Goal: Task Accomplishment & Management: Manage account settings

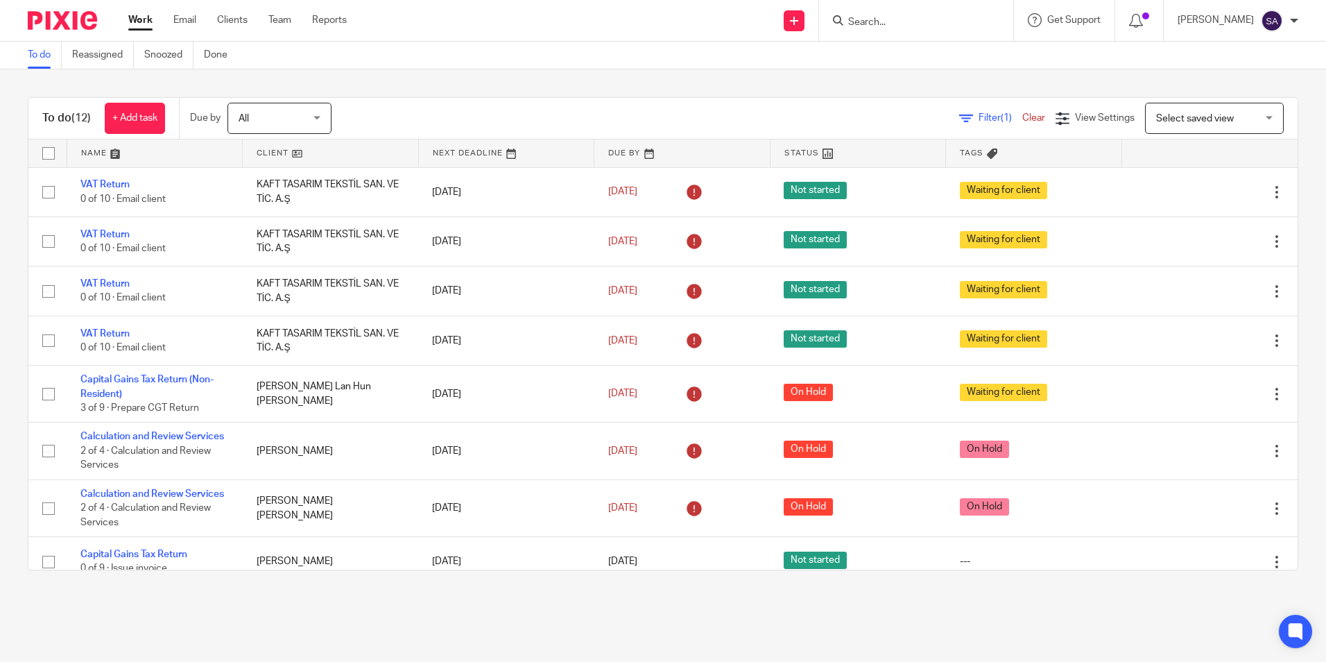
scroll to position [288, 0]
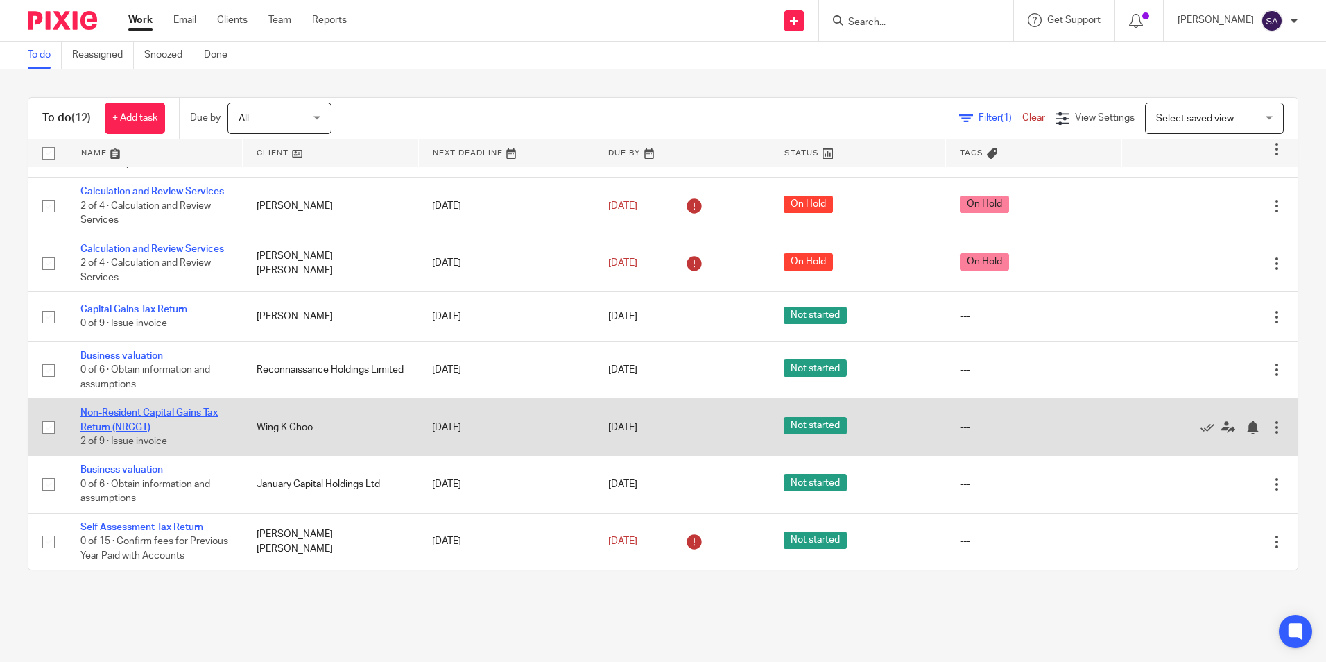
click at [106, 411] on link "Non-Resident Capital Gains Tax Return (NRCGT)" at bounding box center [148, 420] width 137 height 24
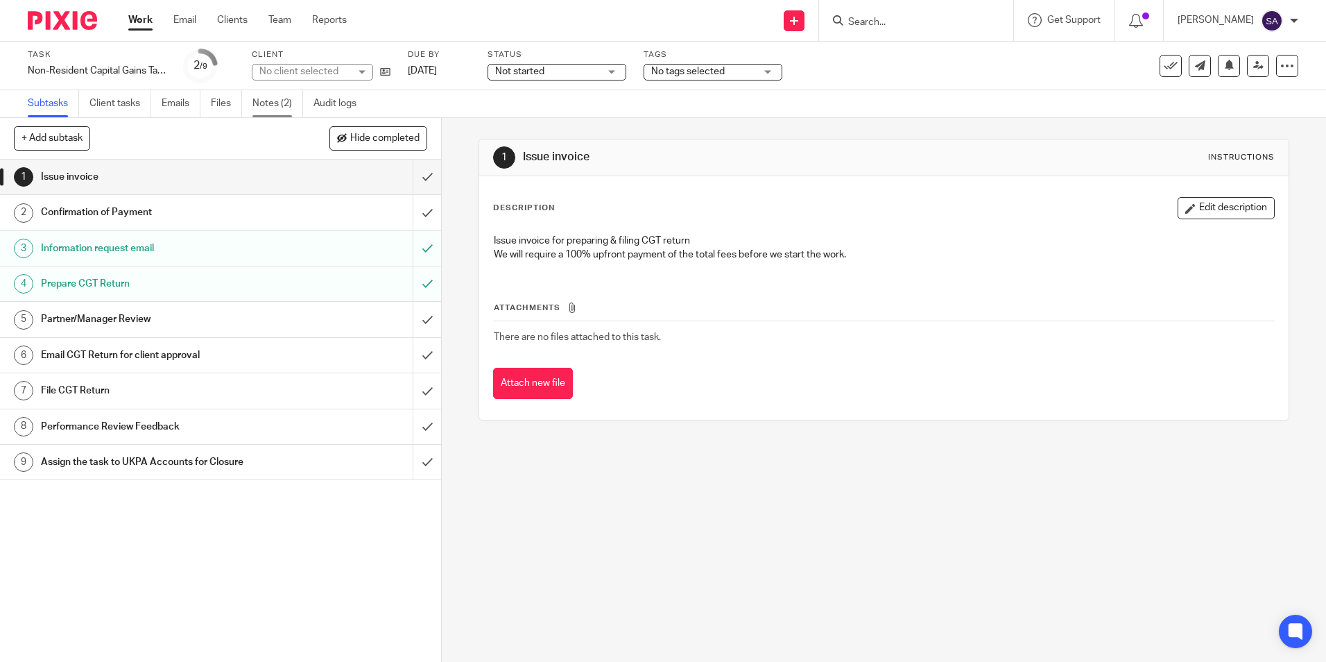
click at [264, 105] on link "Notes (2)" at bounding box center [278, 103] width 51 height 27
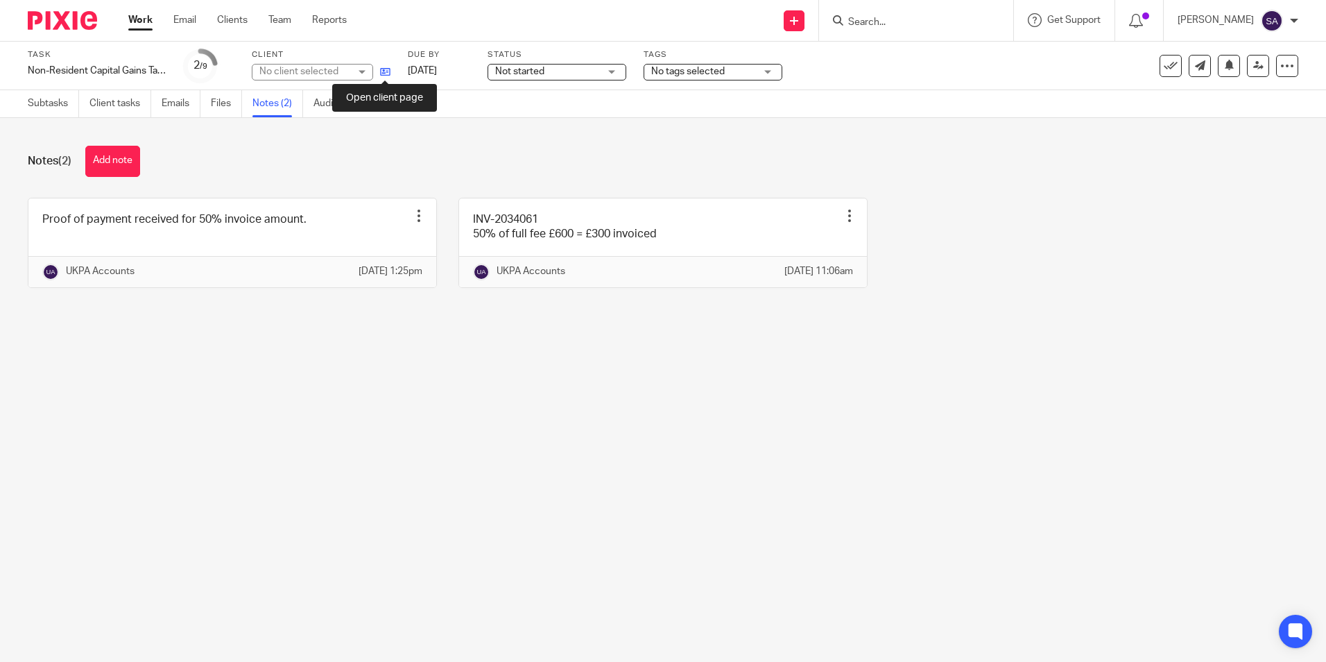
click at [386, 71] on icon at bounding box center [385, 72] width 10 height 10
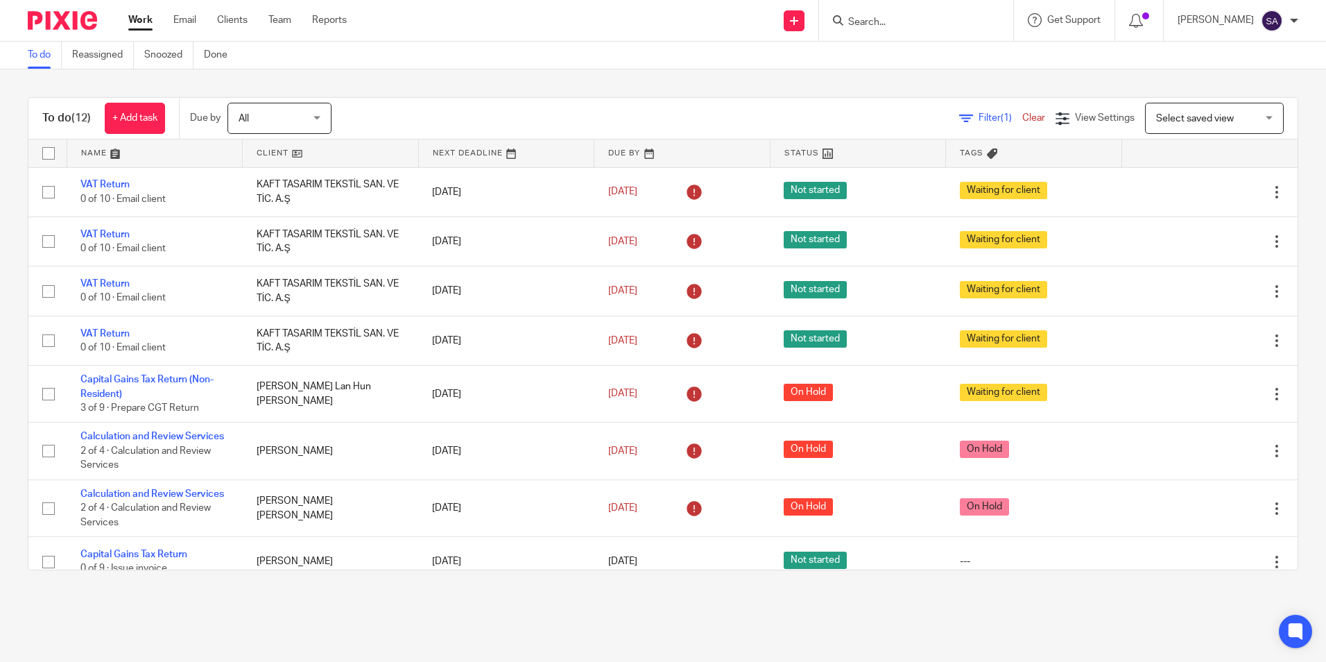
scroll to position [288, 0]
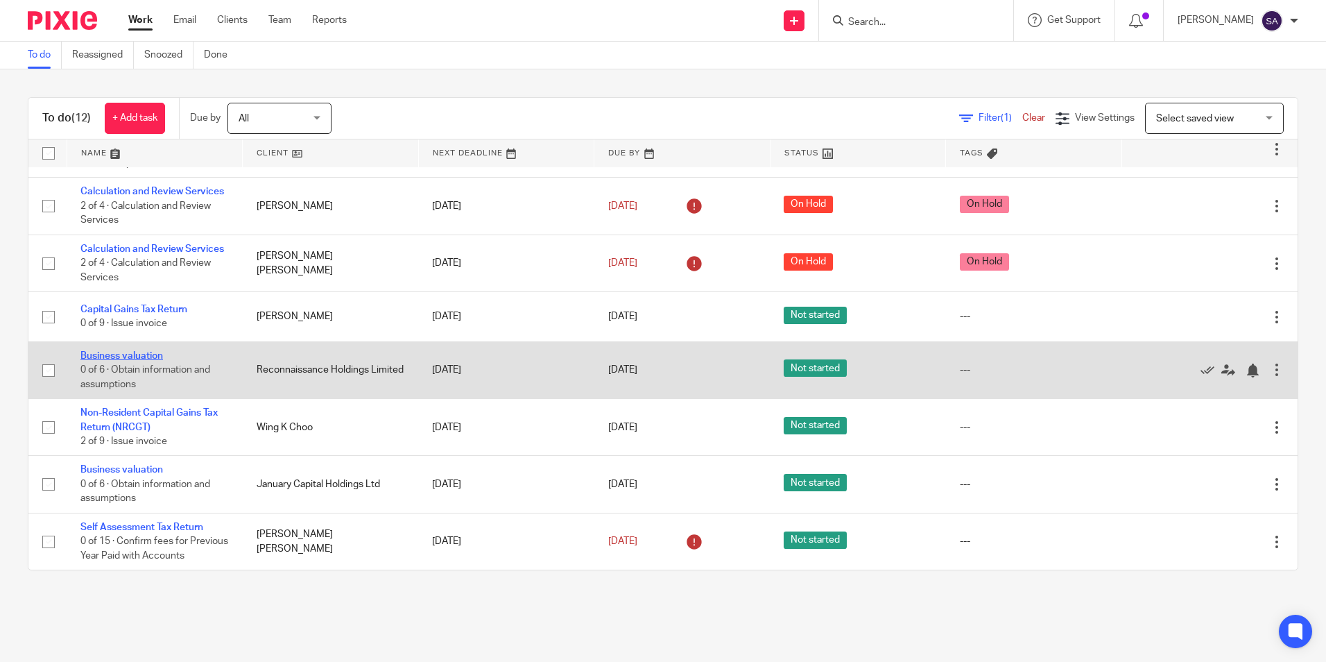
click at [121, 351] on link "Business valuation" at bounding box center [121, 356] width 83 height 10
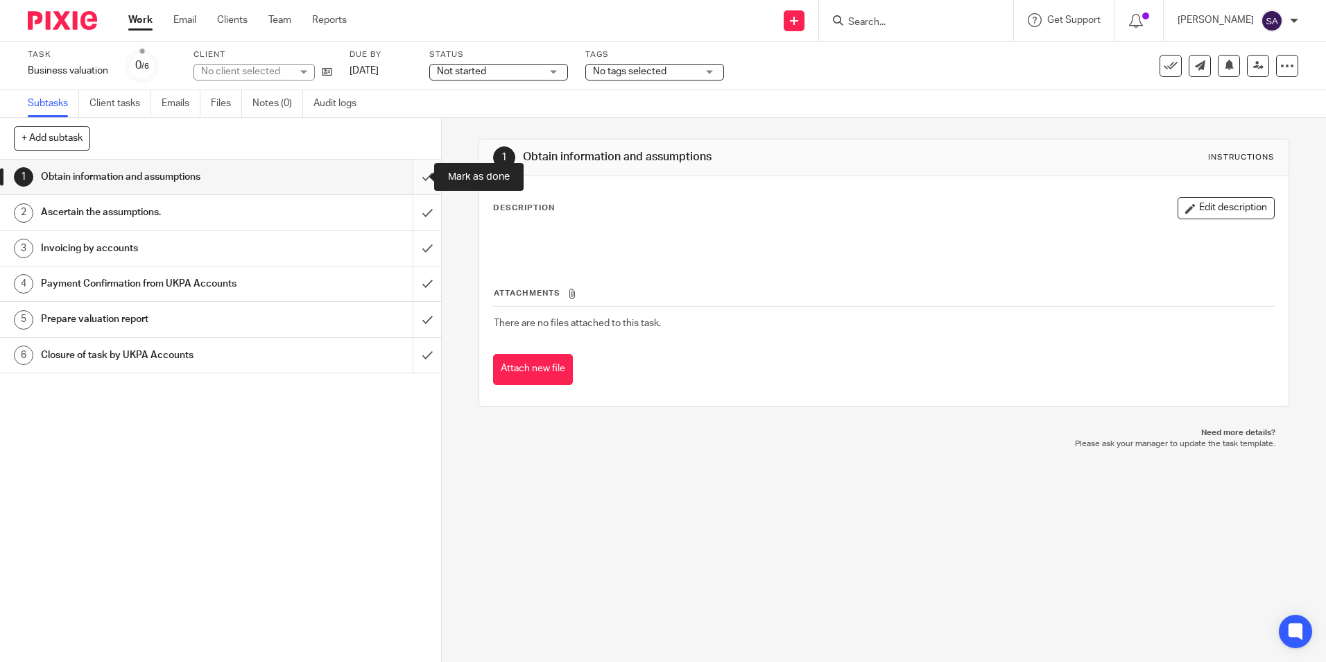
click at [411, 176] on input "submit" at bounding box center [220, 177] width 441 height 35
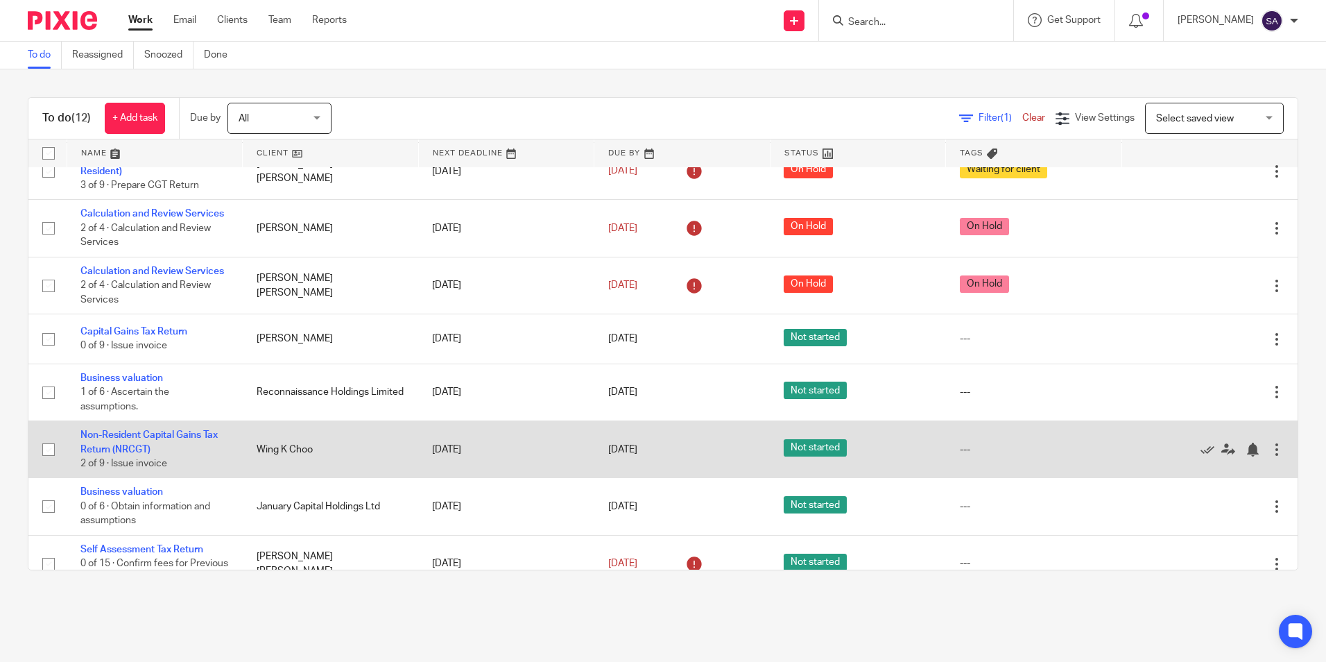
scroll to position [288, 0]
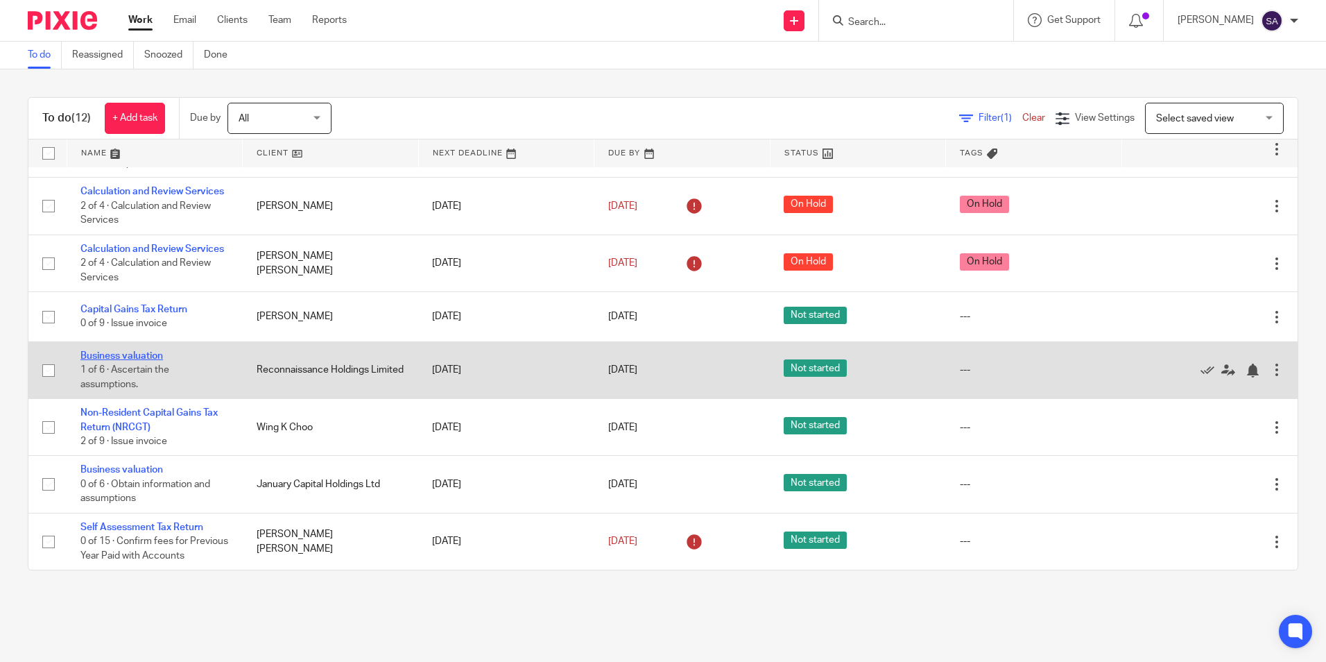
click at [131, 351] on link "Business valuation" at bounding box center [121, 356] width 83 height 10
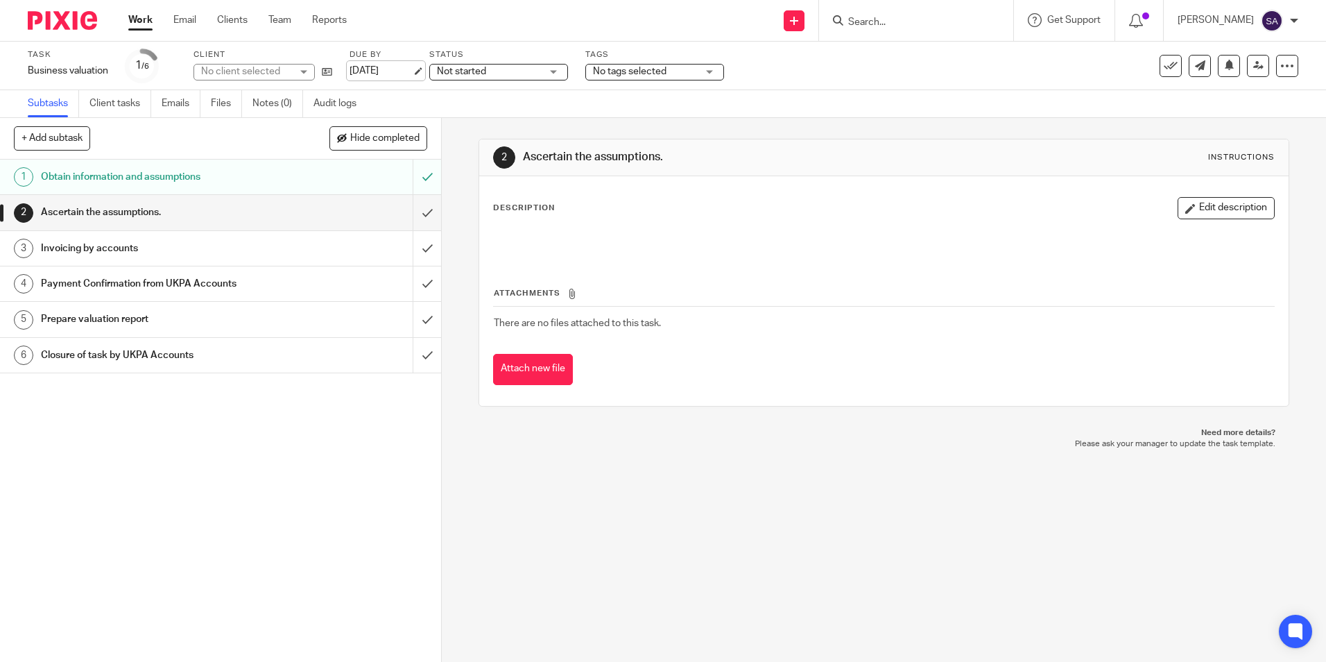
click at [396, 71] on link "[DATE]" at bounding box center [381, 71] width 62 height 15
click at [459, 130] on div "2 Ascertain the assumptions. Instructions Description Edit description Attachme…" at bounding box center [884, 390] width 885 height 544
click at [497, 74] on span "Not started" at bounding box center [489, 72] width 104 height 15
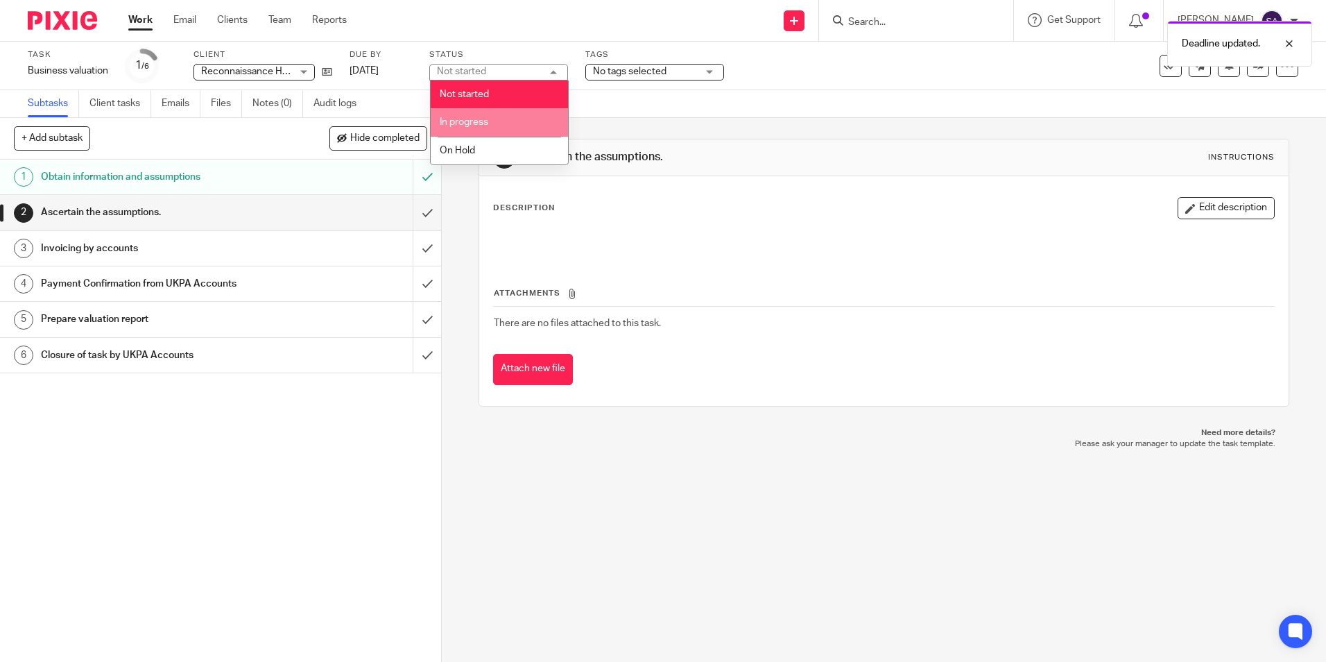
drag, startPoint x: 497, startPoint y: 117, endPoint x: 576, endPoint y: 119, distance: 78.4
click at [497, 117] on li "In progress" at bounding box center [499, 122] width 137 height 28
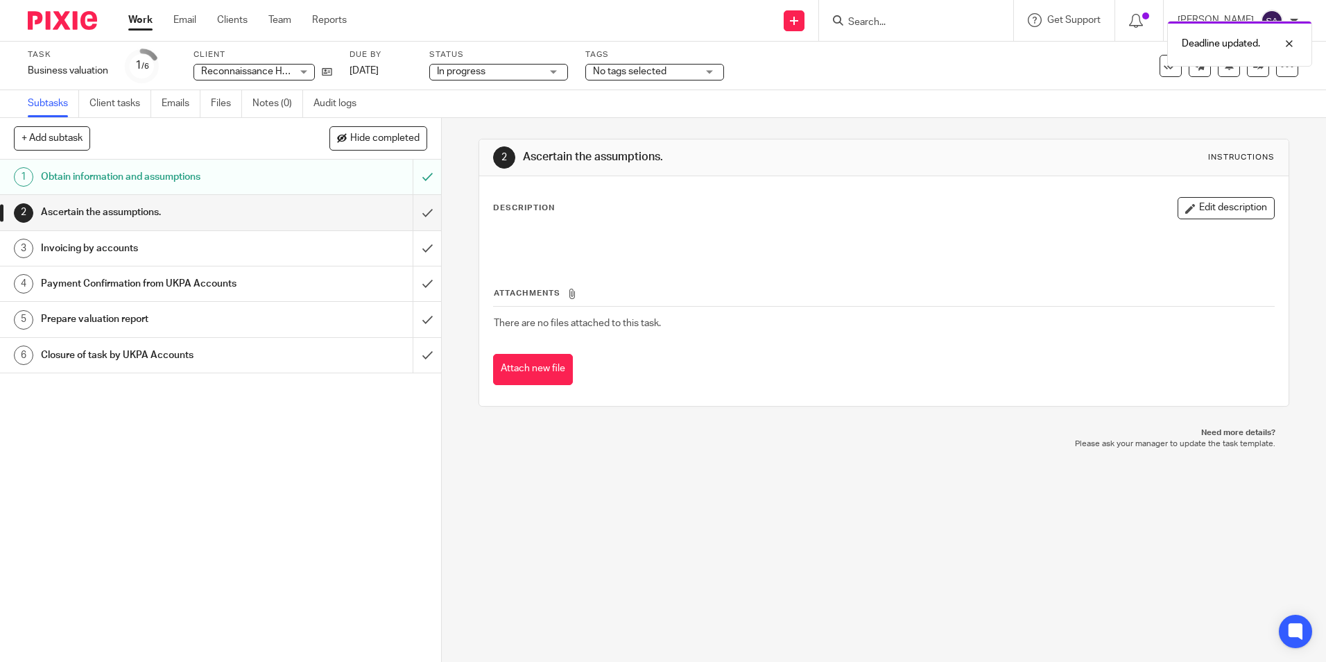
click at [648, 72] on span "No tags selected" at bounding box center [630, 72] width 74 height 10
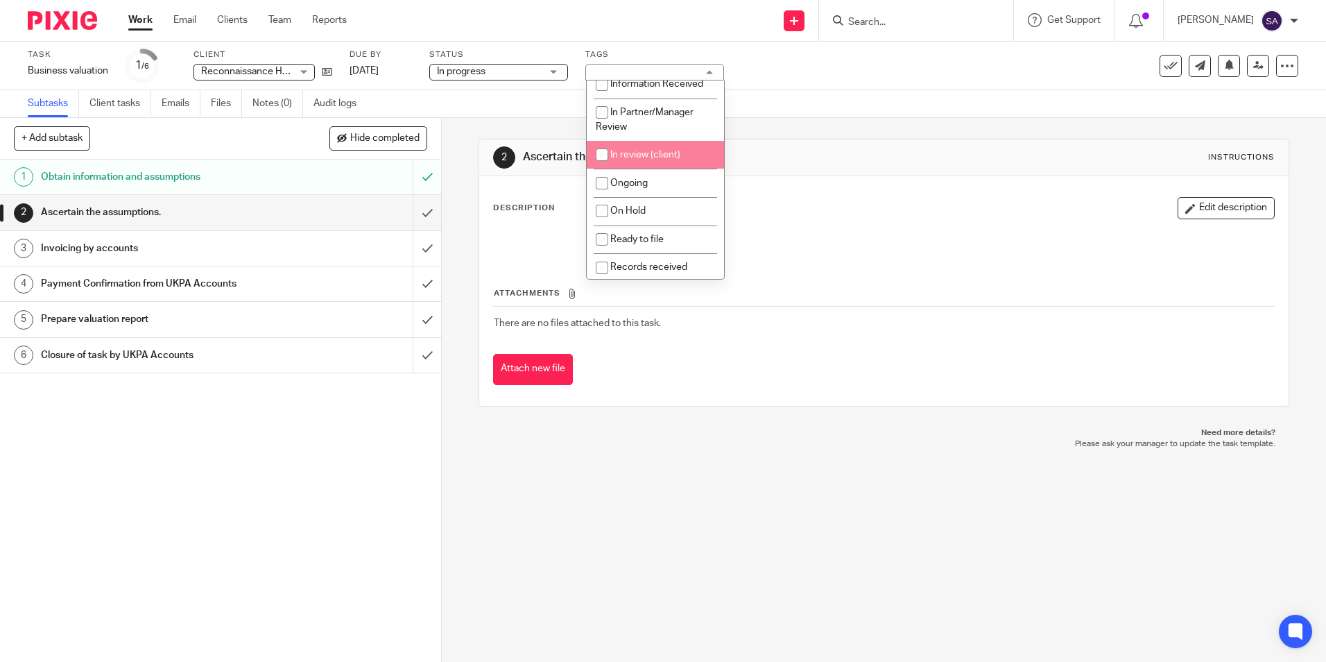
scroll to position [69, 0]
drag, startPoint x: 607, startPoint y: 151, endPoint x: 597, endPoint y: 144, distance: 12.5
click at [607, 151] on input "checkbox" at bounding box center [602, 152] width 26 height 26
checkbox input "true"
click at [538, 113] on div "Subtasks Client tasks Emails Files Notes (0) Audit logs" at bounding box center [663, 104] width 1326 height 28
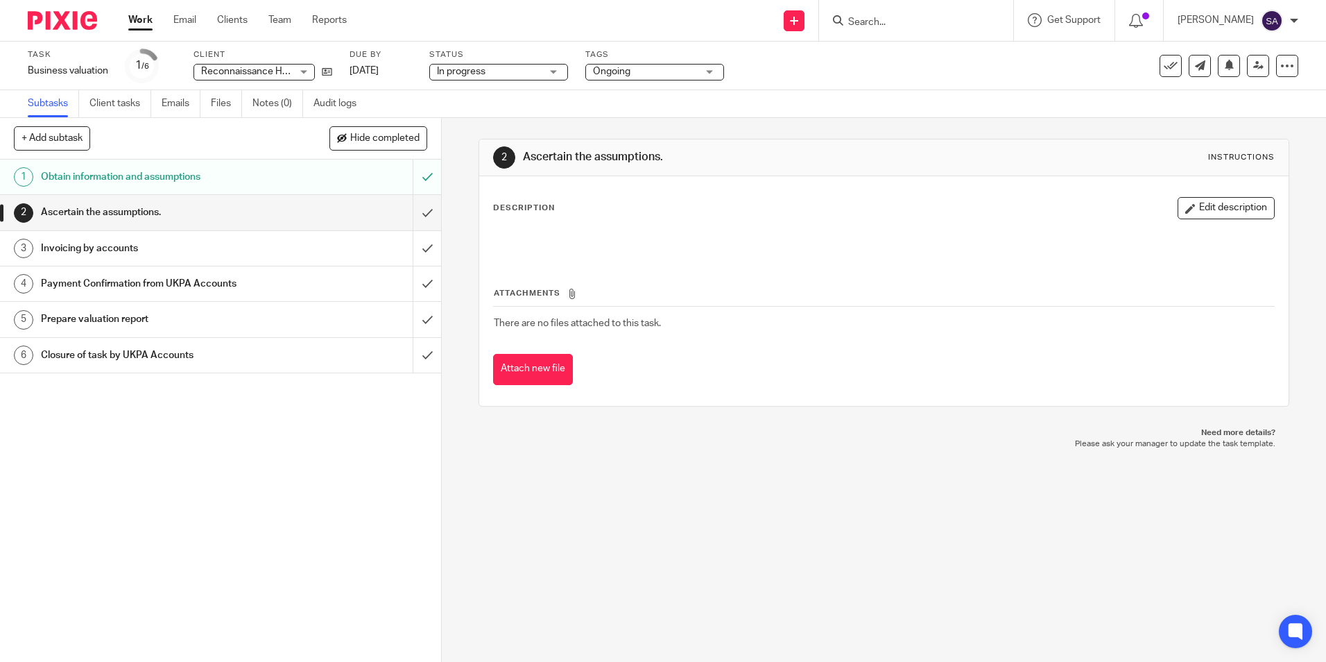
click at [122, 20] on div "Work Email Clients Team Reports Work Email Clients Team Reports Settings" at bounding box center [240, 20] width 253 height 41
click at [146, 24] on link "Work" at bounding box center [140, 20] width 24 height 14
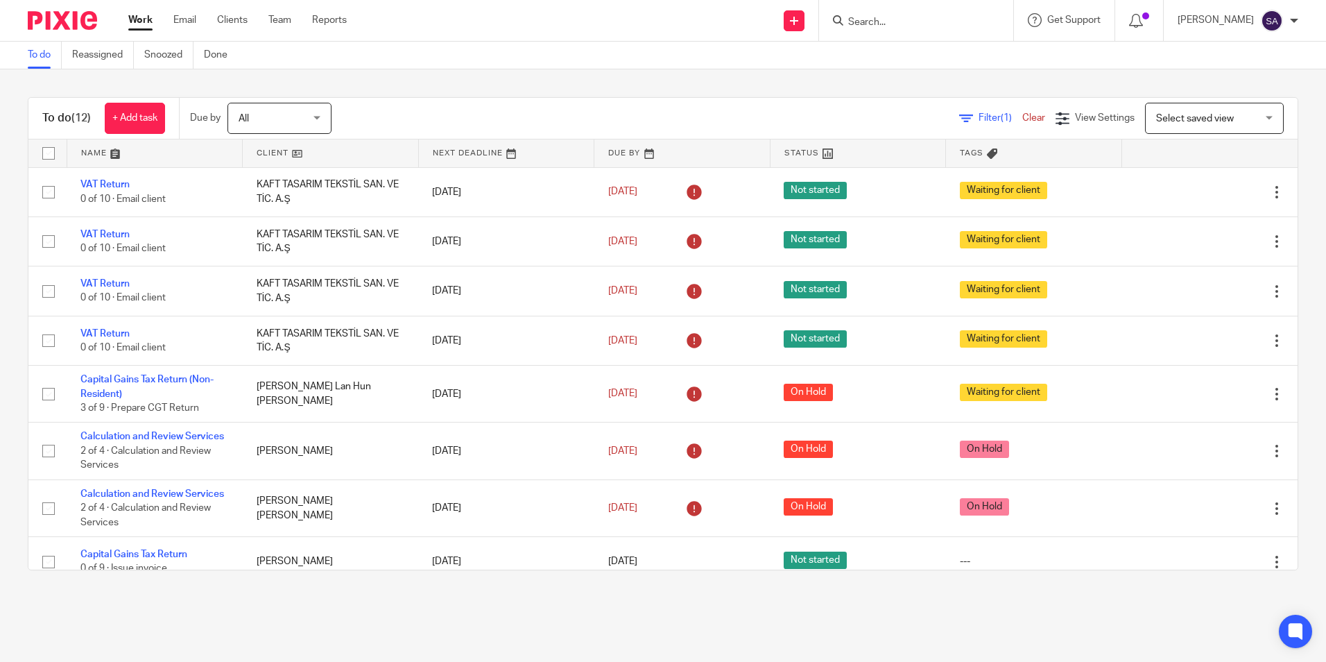
scroll to position [288, 0]
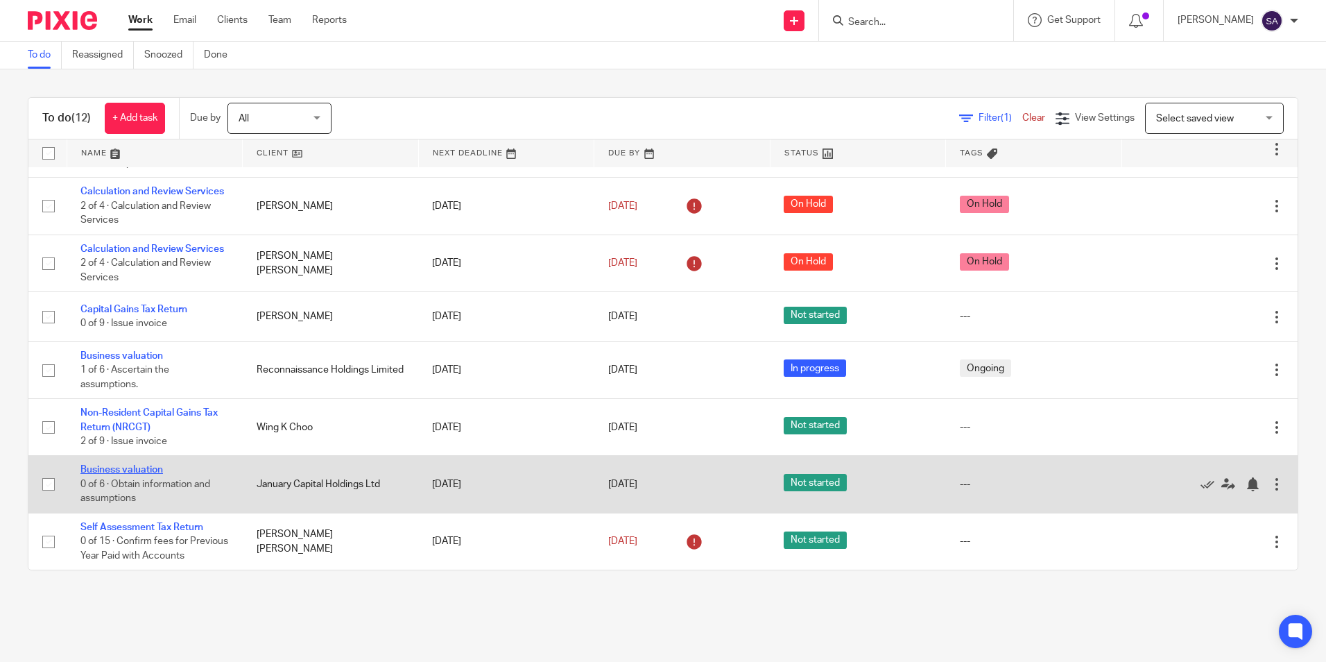
click at [151, 465] on link "Business valuation" at bounding box center [121, 470] width 83 height 10
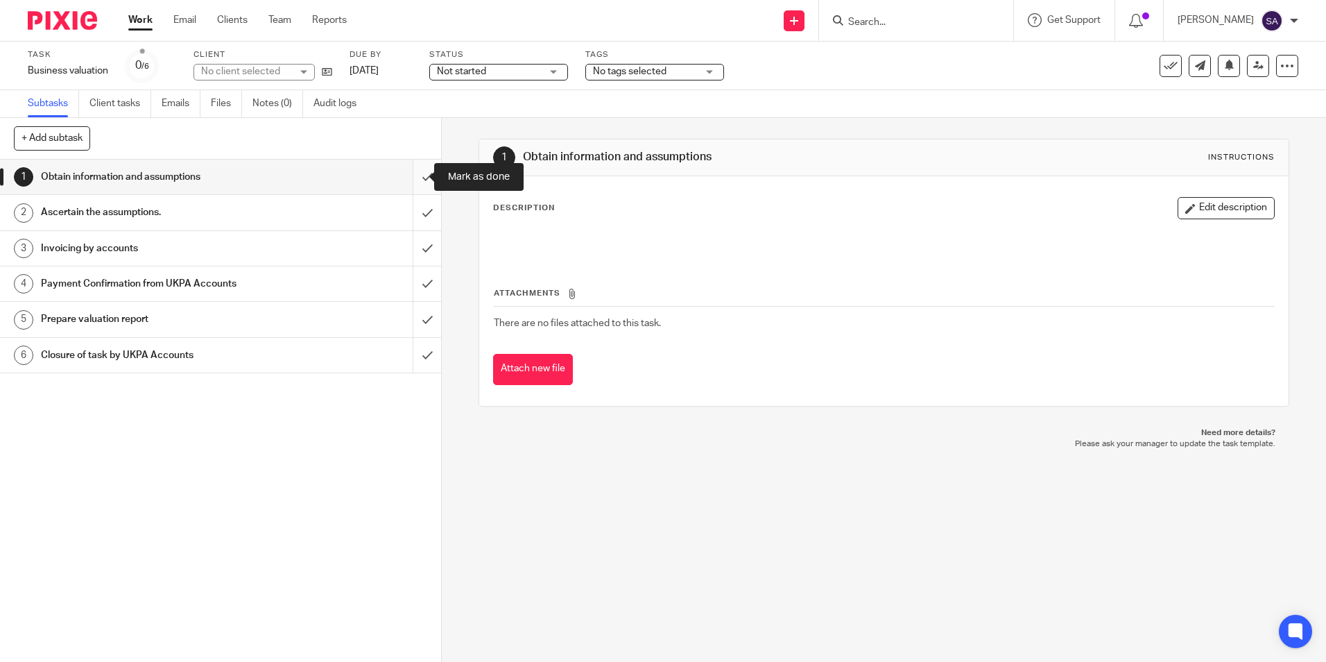
click at [411, 176] on input "submit" at bounding box center [220, 177] width 441 height 35
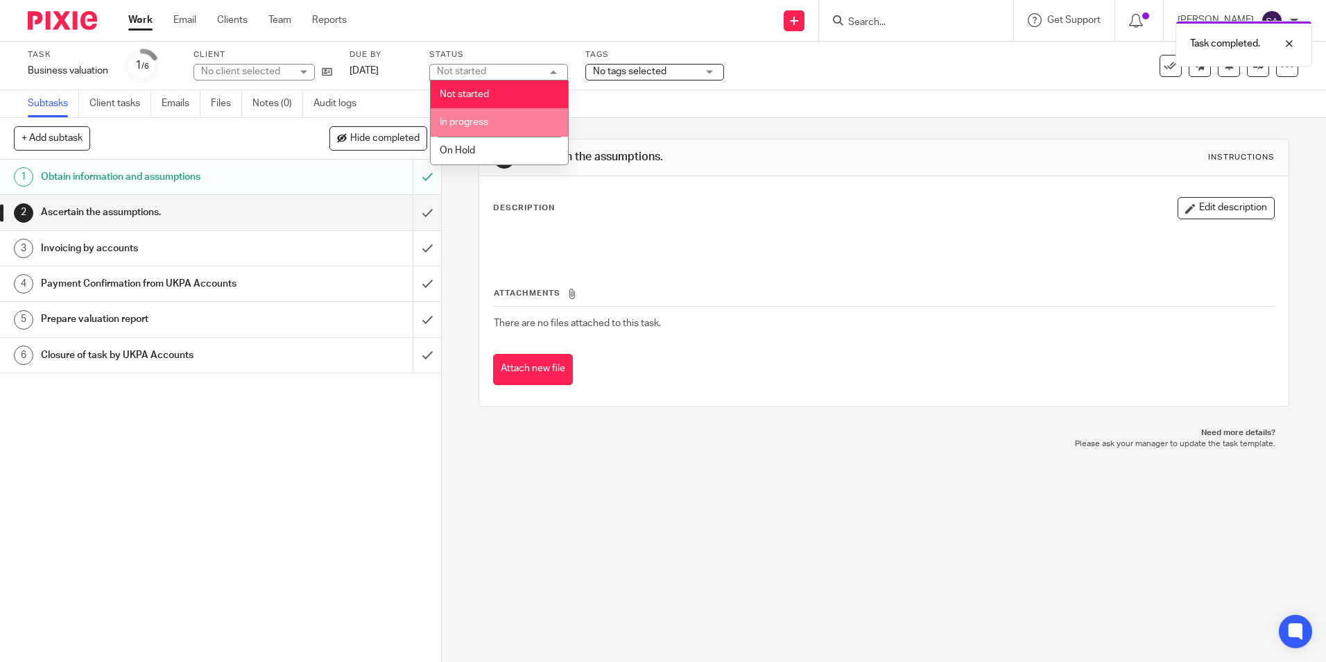
click at [484, 127] on li "In progress" at bounding box center [499, 122] width 137 height 28
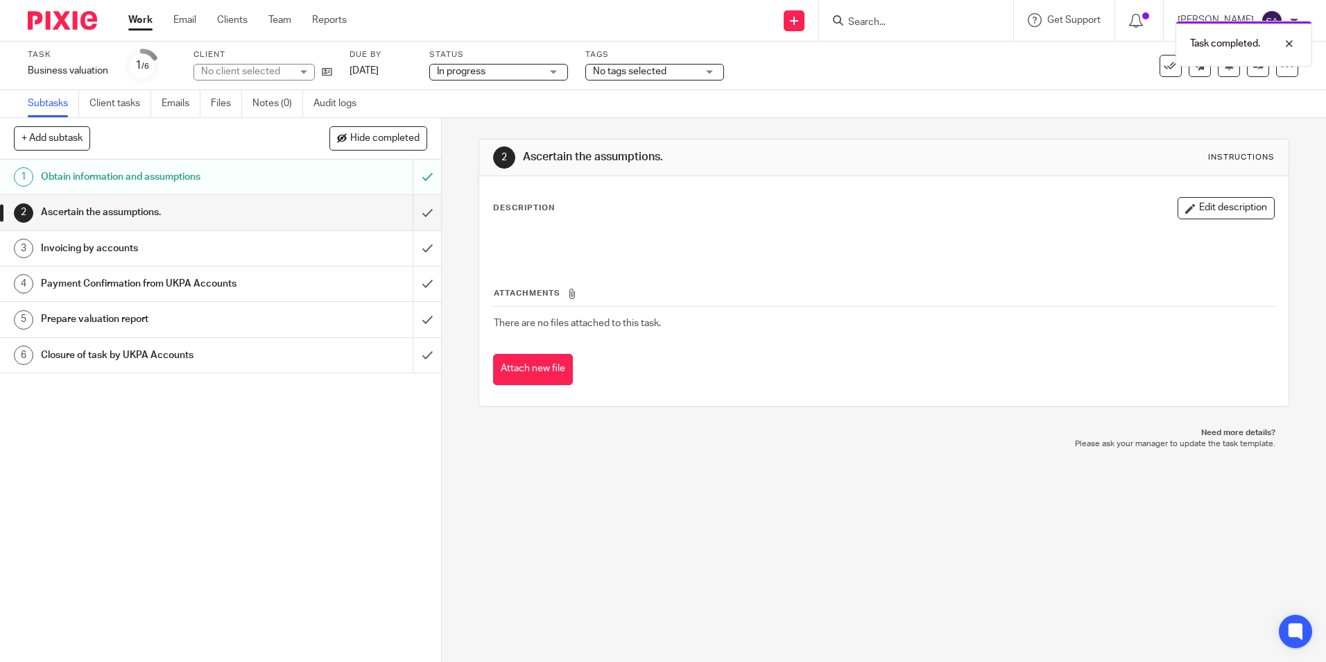
click at [627, 69] on span "No tags selected" at bounding box center [630, 72] width 74 height 10
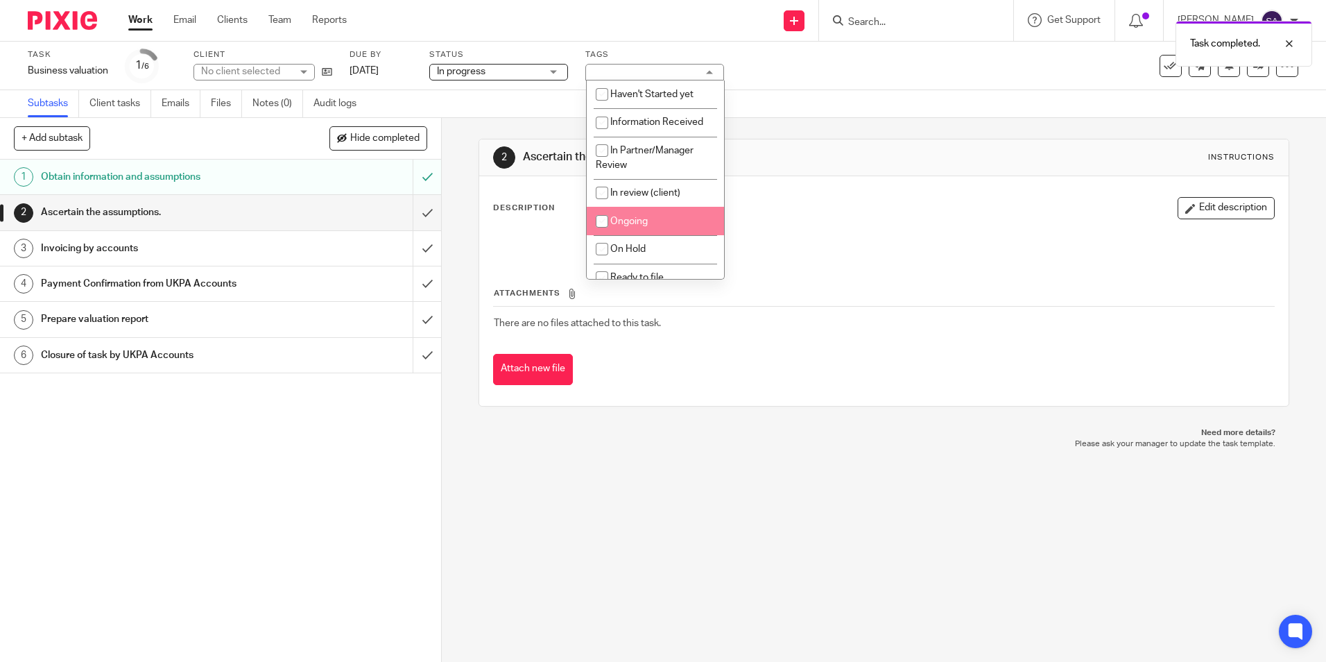
click at [618, 216] on li "Ongoing" at bounding box center [655, 221] width 137 height 28
checkbox input "true"
click at [544, 119] on div "2 Ascertain the assumptions. Instructions Description Edit description Attachme…" at bounding box center [884, 272] width 810 height 309
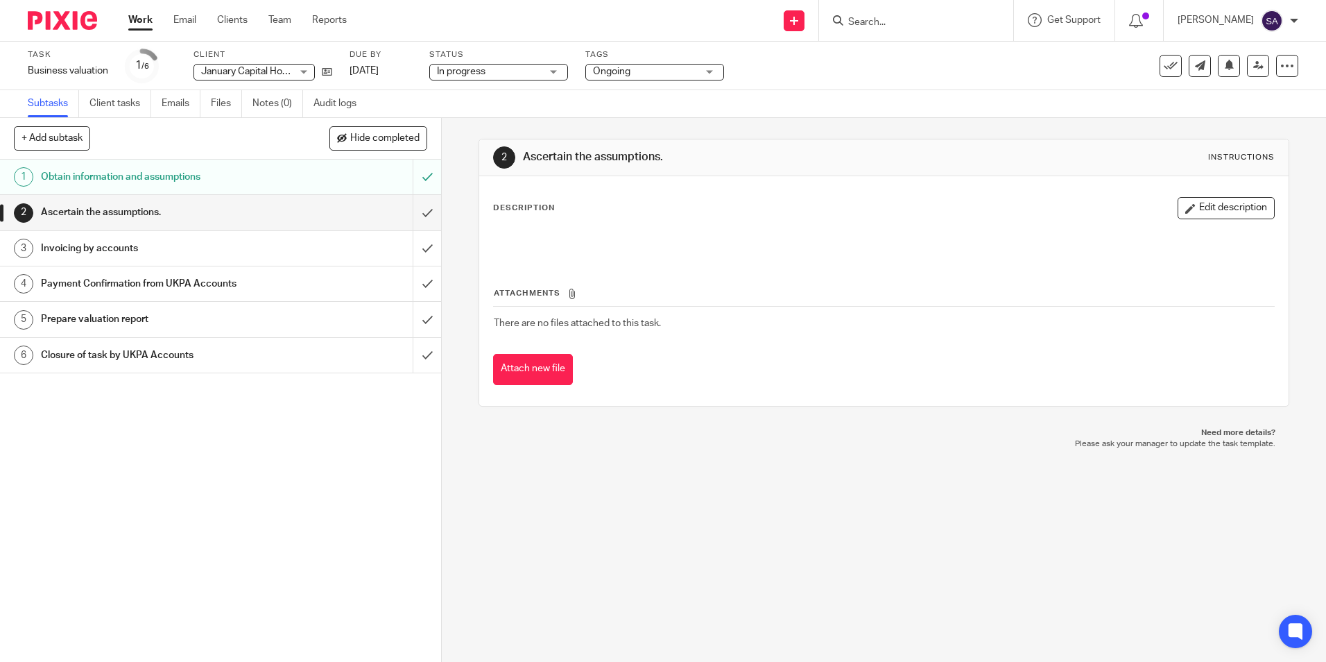
click at [142, 20] on link "Work" at bounding box center [140, 20] width 24 height 14
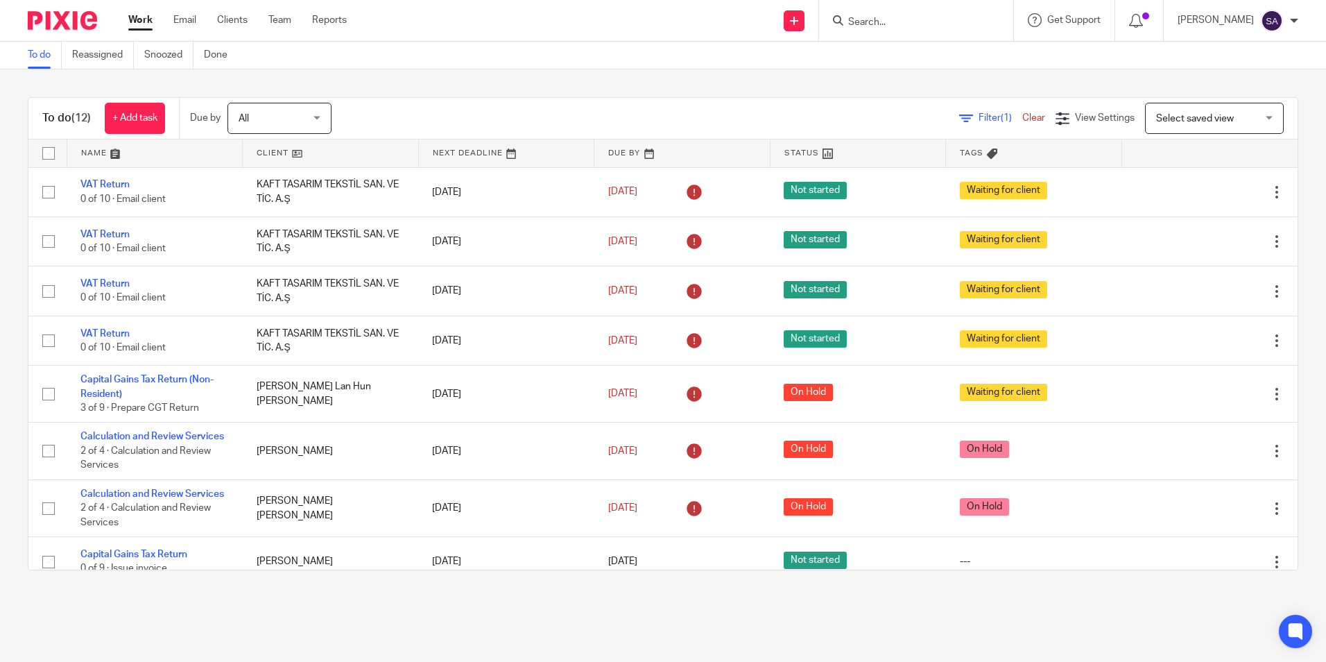
scroll to position [288, 0]
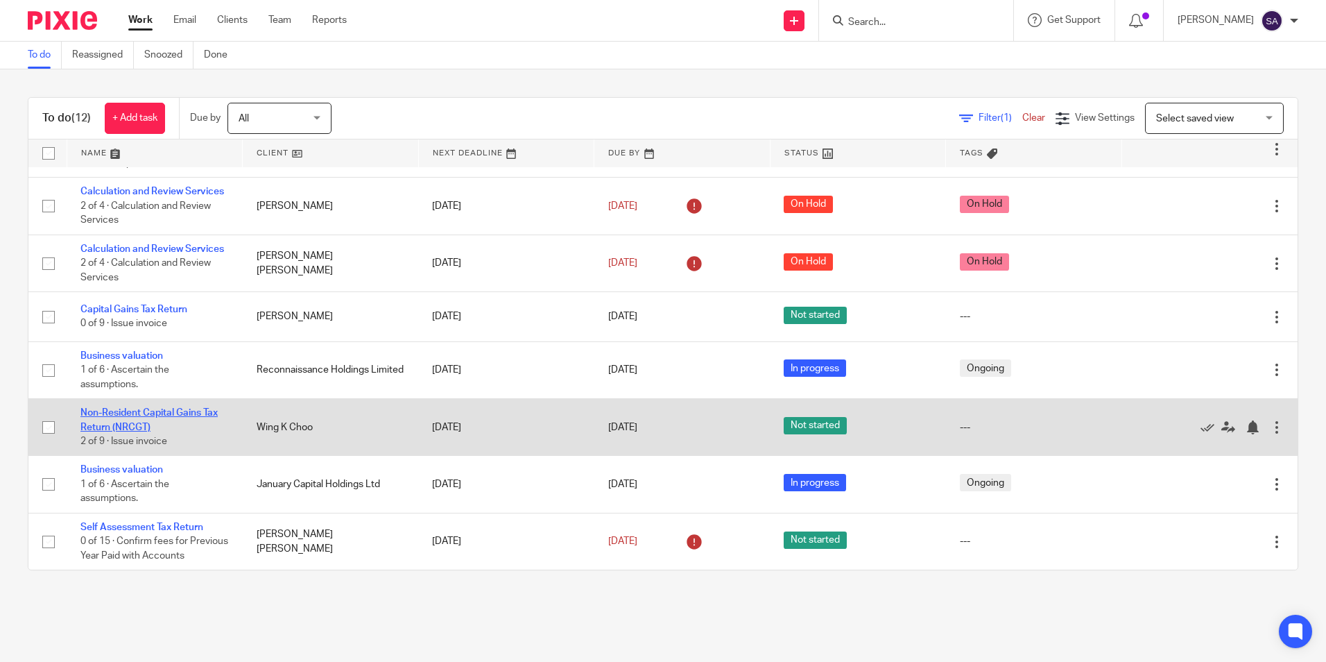
click at [122, 408] on link "Non-Resident Capital Gains Tax Return (NRCGT)" at bounding box center [148, 420] width 137 height 24
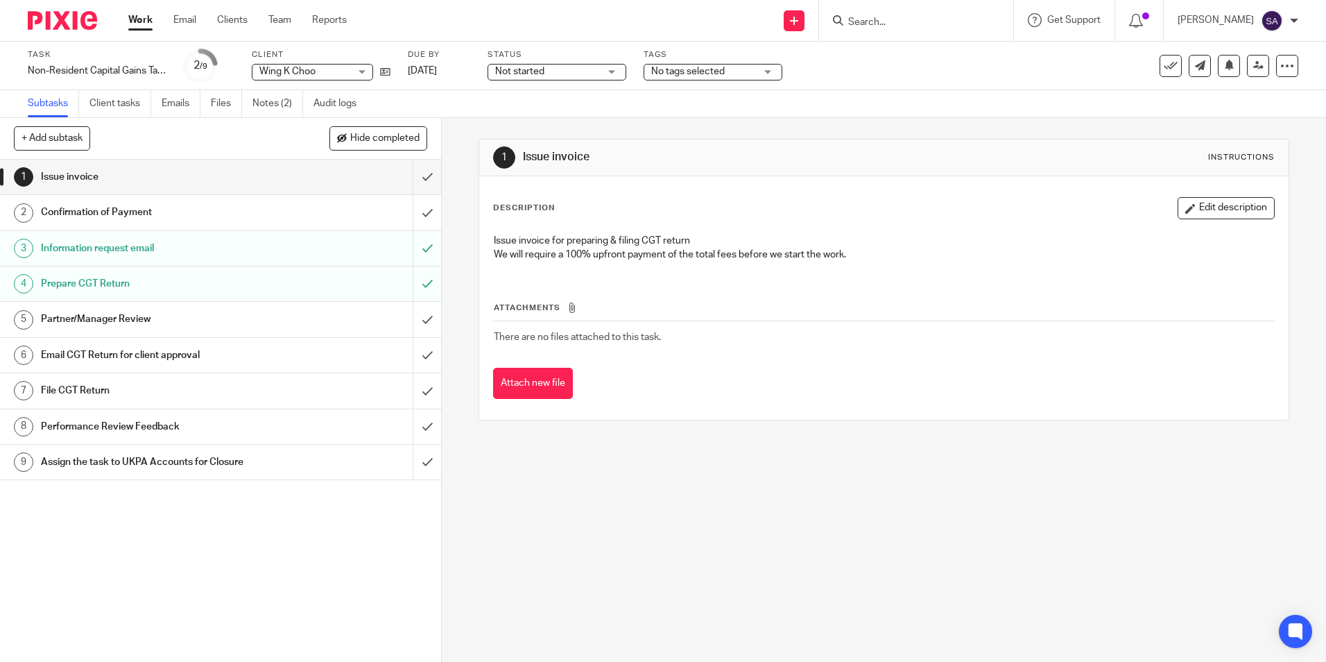
drag, startPoint x: 353, startPoint y: 74, endPoint x: 406, endPoint y: 103, distance: 60.2
click at [353, 74] on div "Wing K Choo Wing K Choo" at bounding box center [312, 72] width 121 height 17
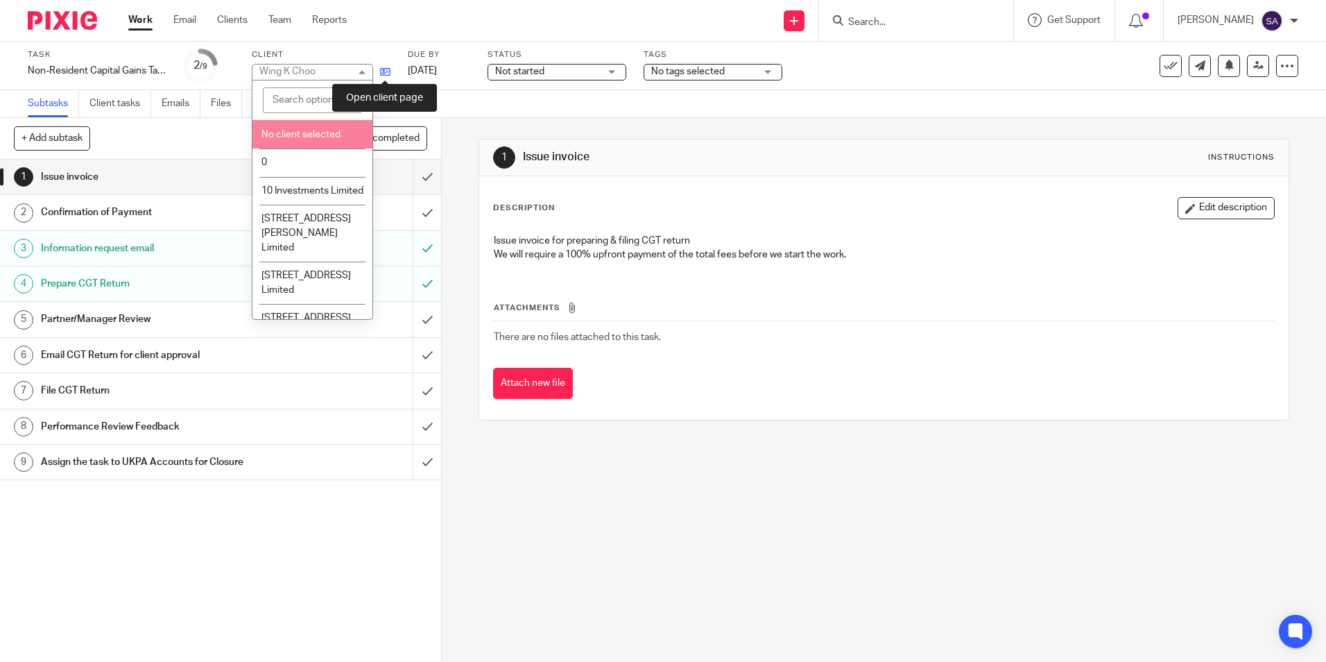
click at [386, 73] on icon at bounding box center [385, 72] width 10 height 10
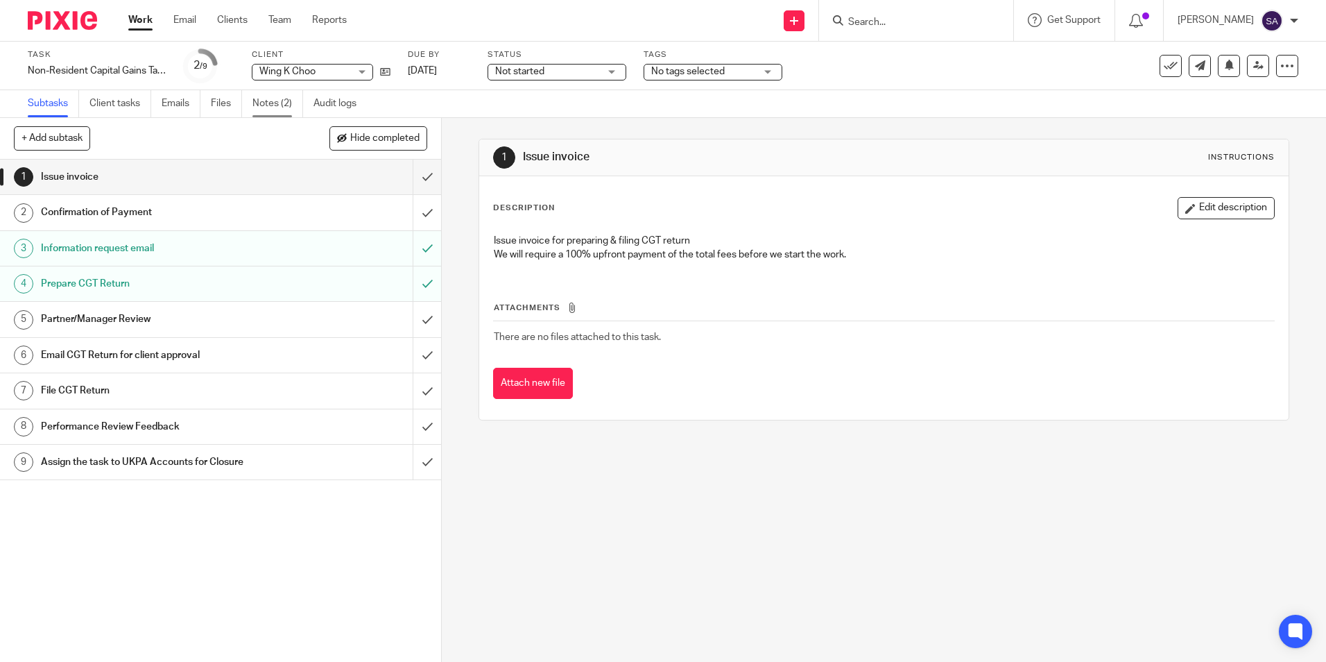
click at [283, 108] on link "Notes (2)" at bounding box center [278, 103] width 51 height 27
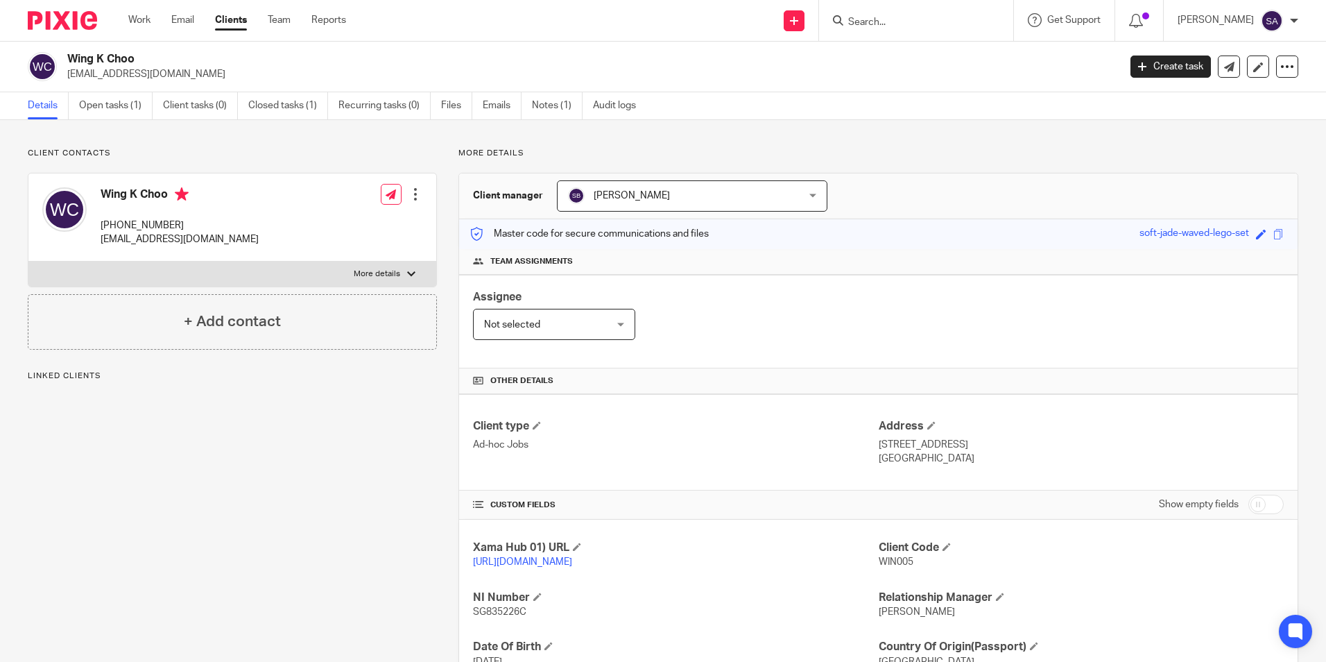
drag, startPoint x: 97, startPoint y: 189, endPoint x: 168, endPoint y: 191, distance: 70.8
click at [168, 191] on div "Wing K Choo [PHONE_NUMBER] [EMAIL_ADDRESS][DOMAIN_NAME]" at bounding box center [150, 217] width 216 height 74
copy h4 "Wing K Choo"
click at [254, 222] on div "Wing K Choo [PHONE_NUMBER] [EMAIL_ADDRESS][DOMAIN_NAME] Edit contact Create cli…" at bounding box center [232, 217] width 408 height 88
